Goal: Find specific page/section: Find specific page/section

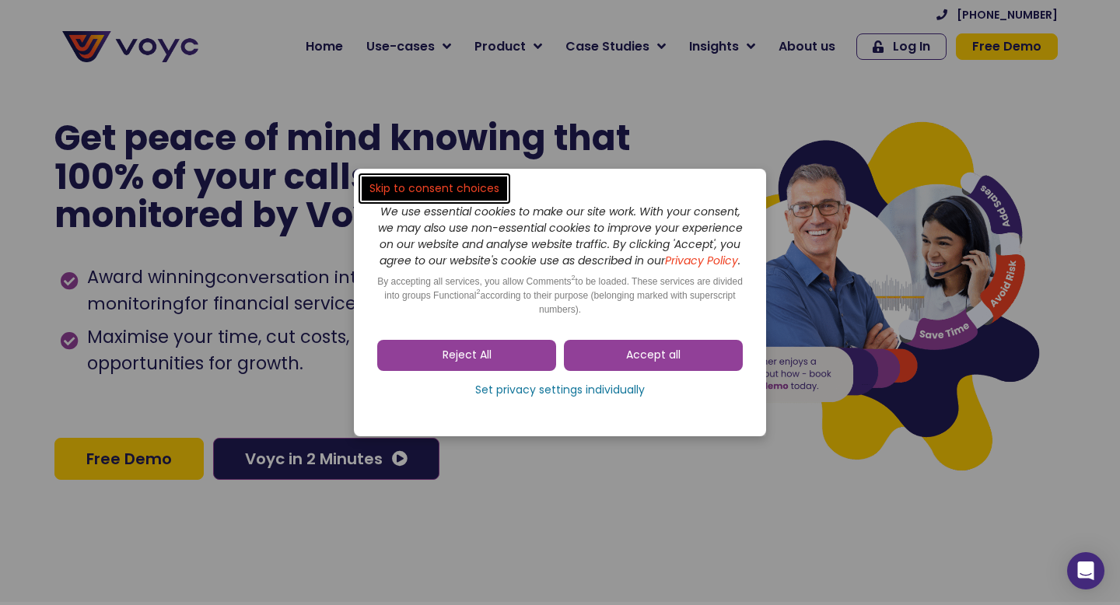
click at [580, 108] on dialog "Skip to consent choices We use essential cookies to make our site work. With yo…" at bounding box center [560, 302] width 1120 height 605
click at [468, 363] on span "Reject All" at bounding box center [467, 356] width 49 height 16
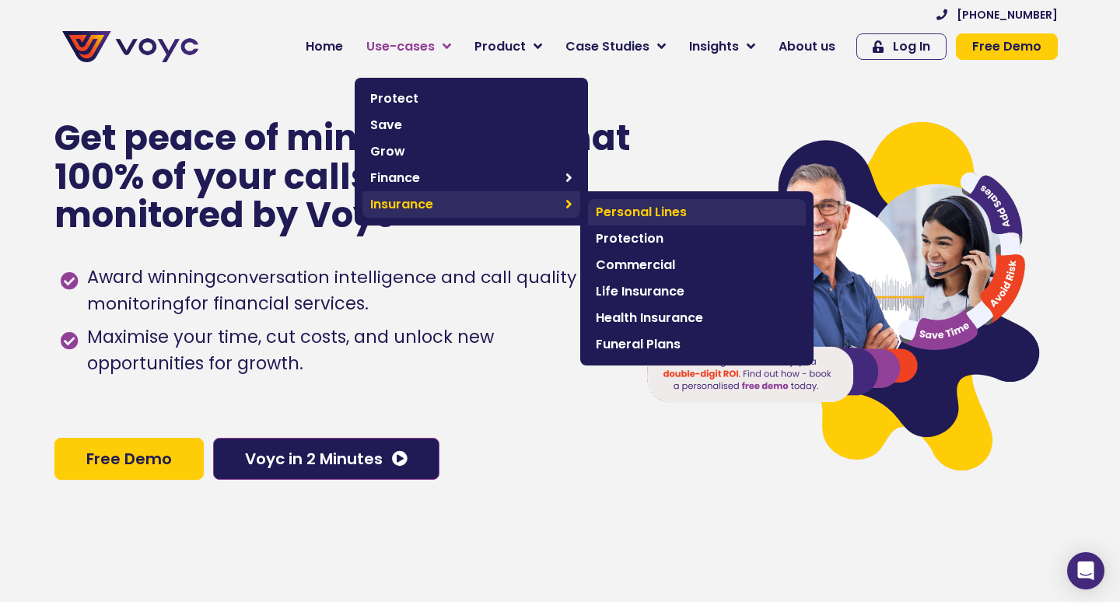
click at [636, 210] on span "Personal Lines" at bounding box center [697, 212] width 202 height 19
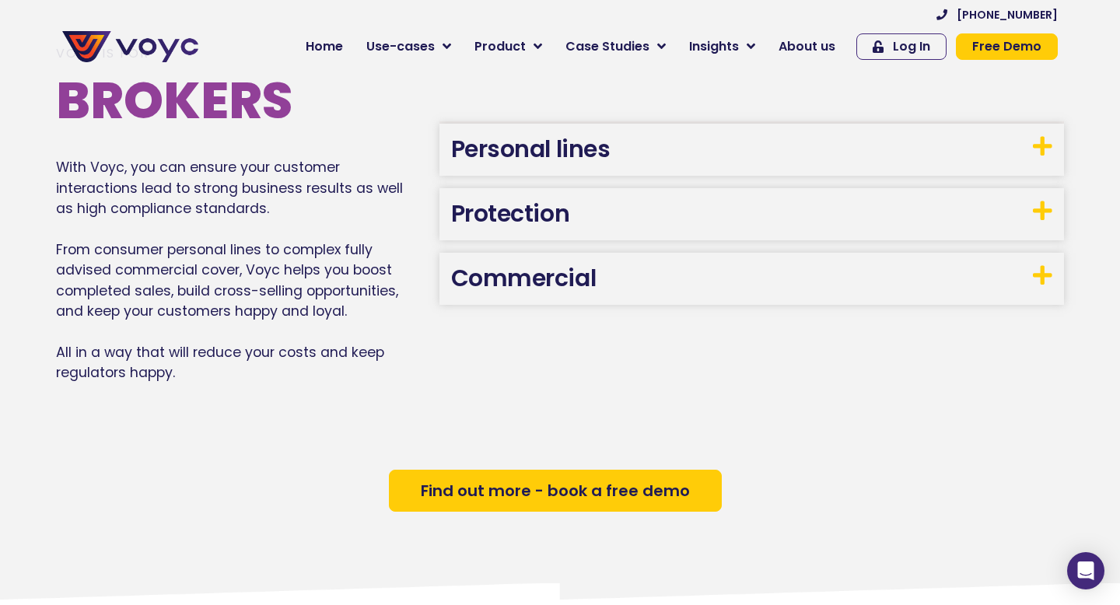
scroll to position [880, 0]
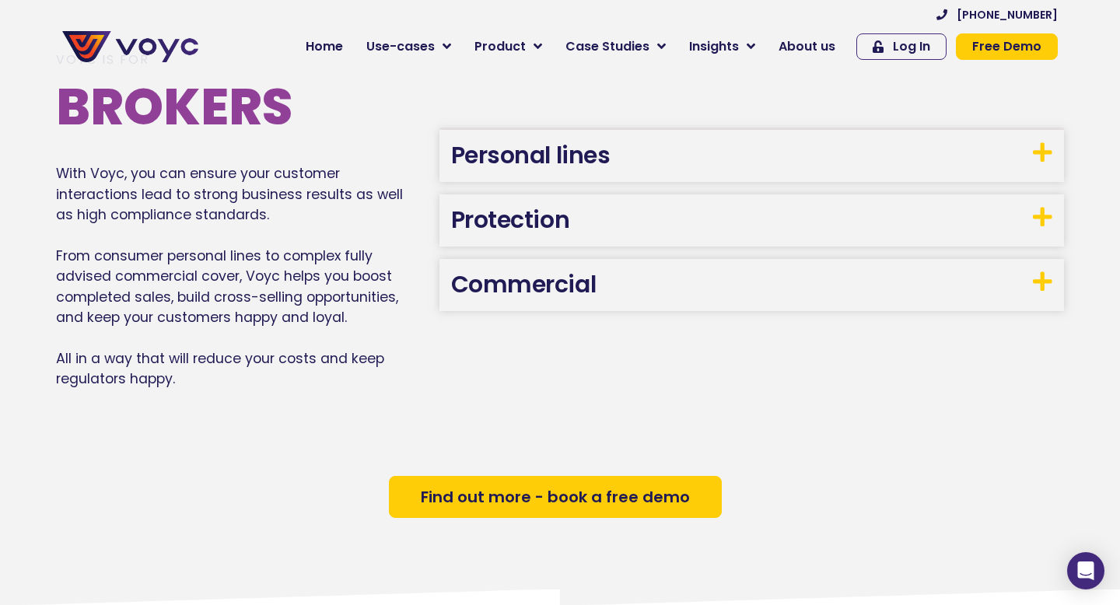
click at [1038, 148] on icon at bounding box center [1042, 153] width 19 height 22
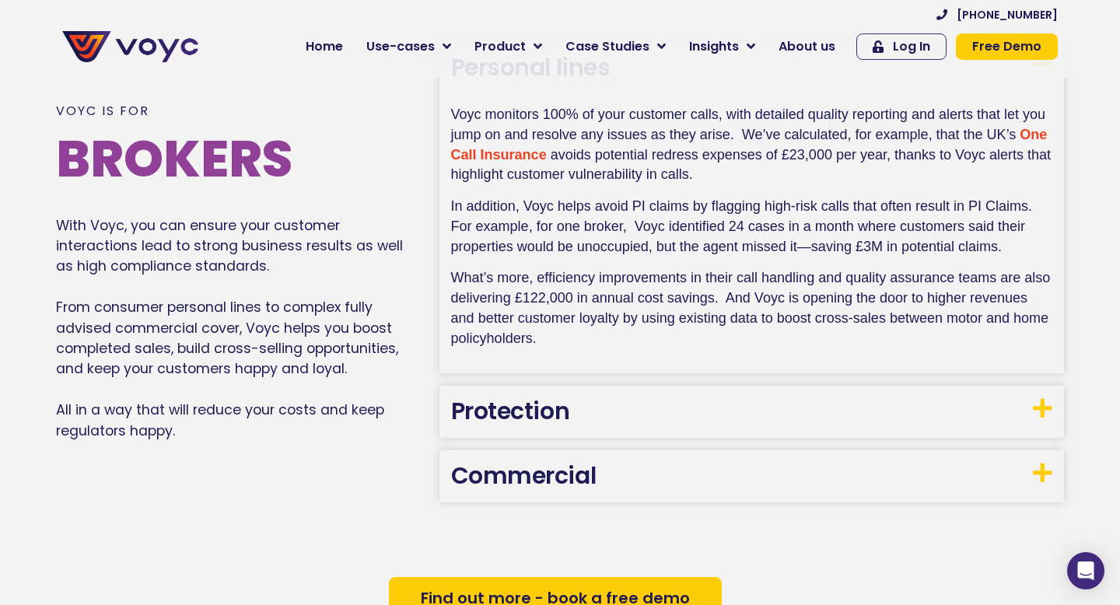
scroll to position [882, 0]
